Goal: Navigation & Orientation: Understand site structure

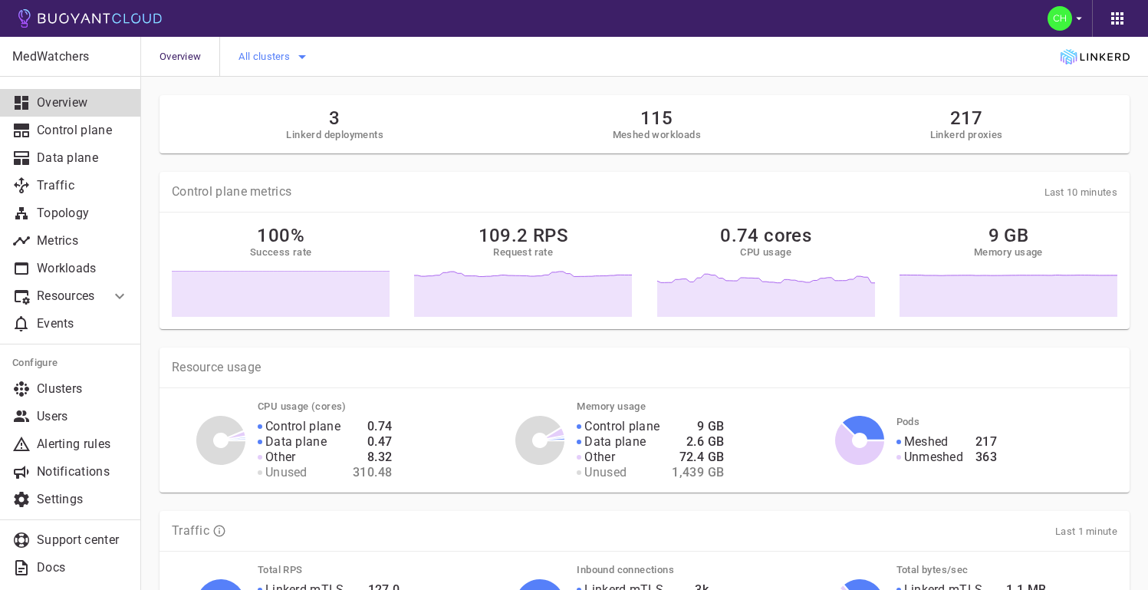
click at [308, 57] on icon "button" at bounding box center [302, 57] width 18 height 18
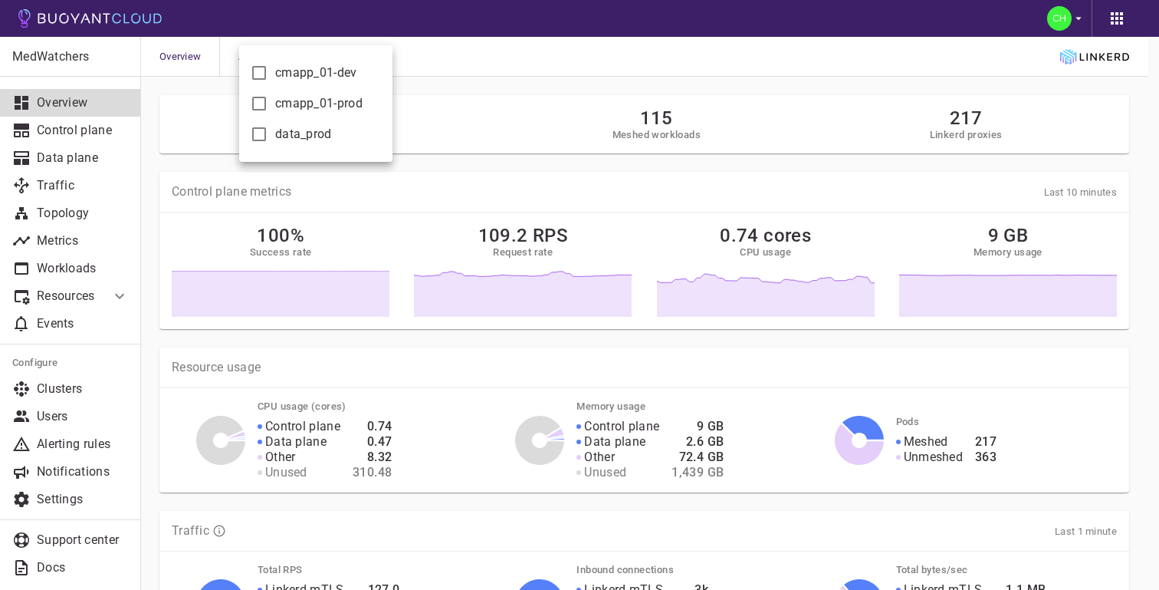
click at [488, 64] on div at bounding box center [579, 295] width 1159 height 590
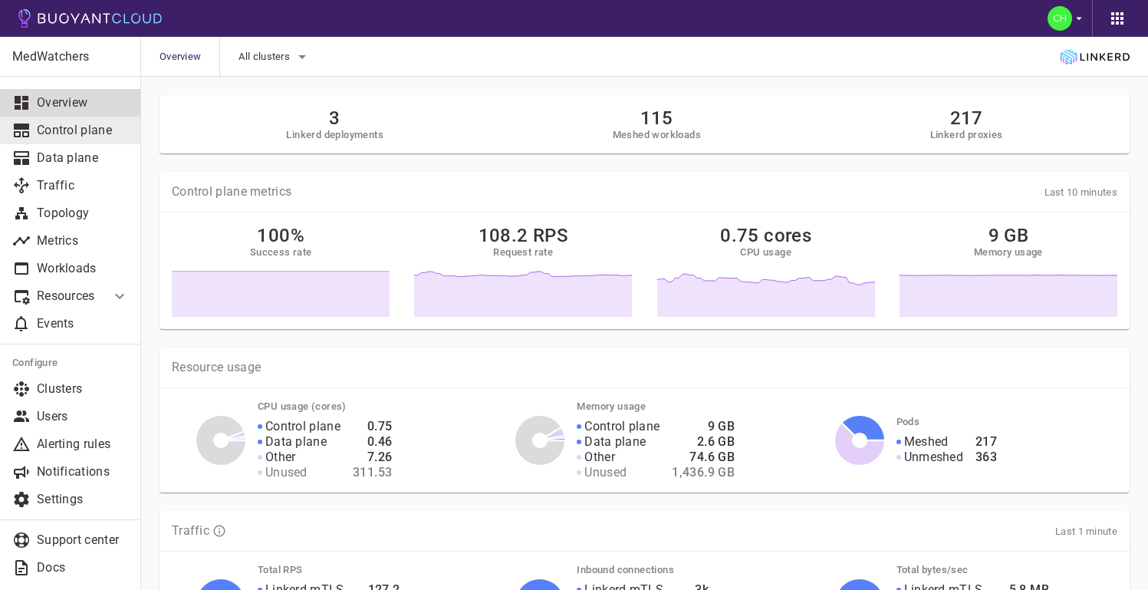
click at [85, 132] on p "Control plane" at bounding box center [83, 130] width 92 height 15
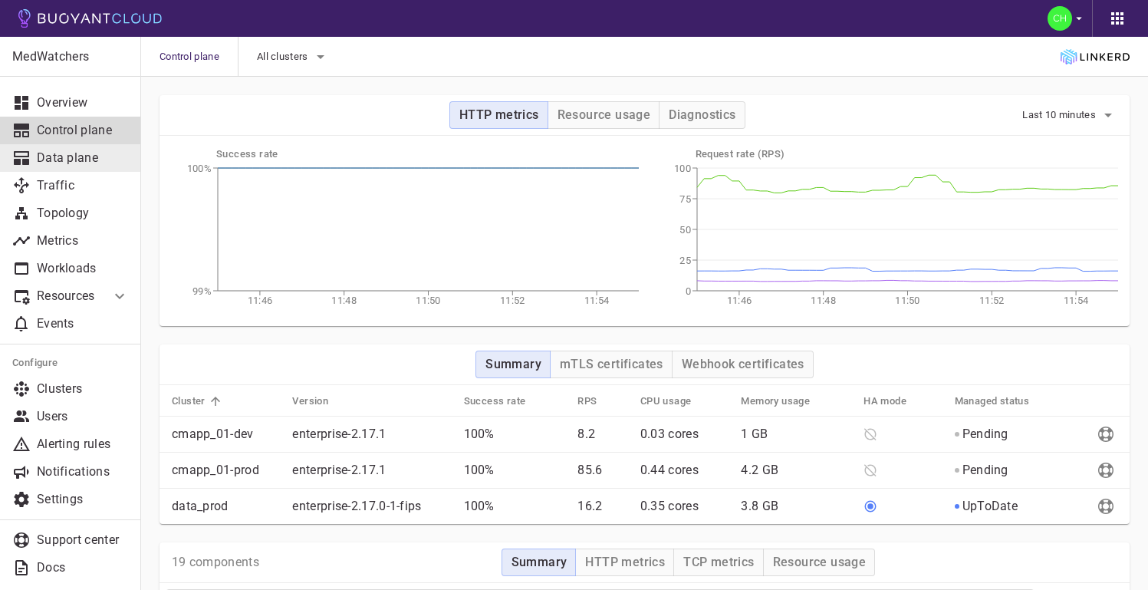
click at [81, 153] on p "Data plane" at bounding box center [83, 157] width 92 height 15
